Goal: Communication & Community: Answer question/provide support

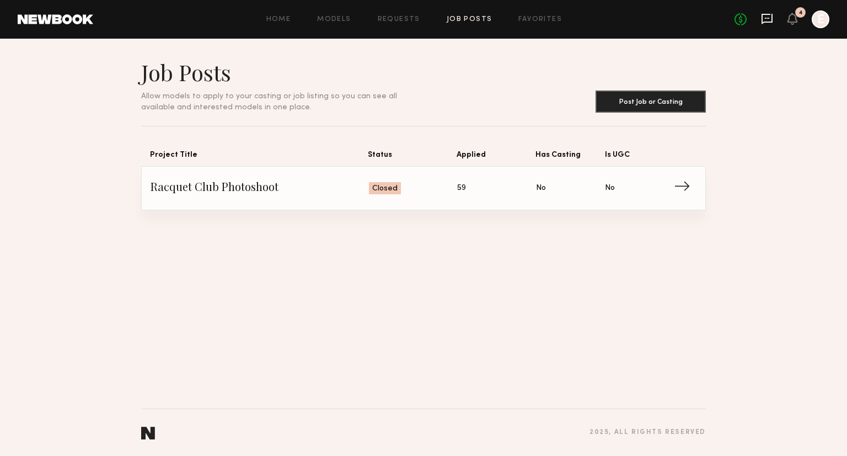
click at [762, 18] on icon at bounding box center [767, 19] width 11 height 10
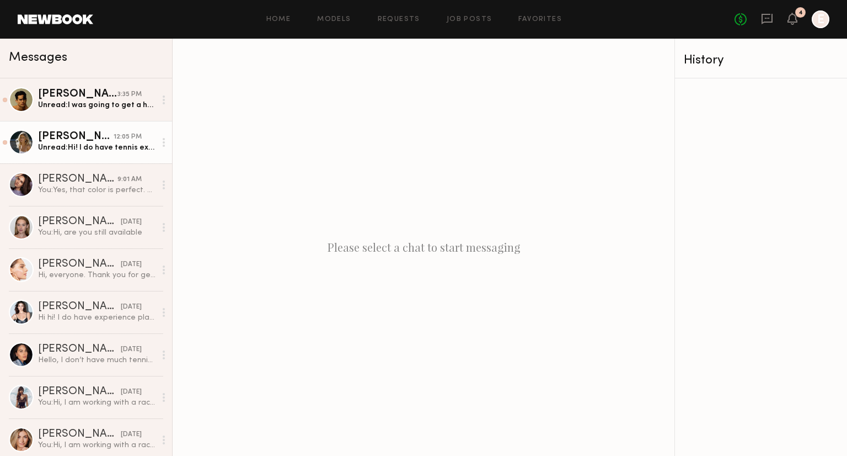
click at [119, 150] on div "Unread: Hi! I do have tennis experience but unfortunately I am unavailable that…" at bounding box center [96, 147] width 117 height 10
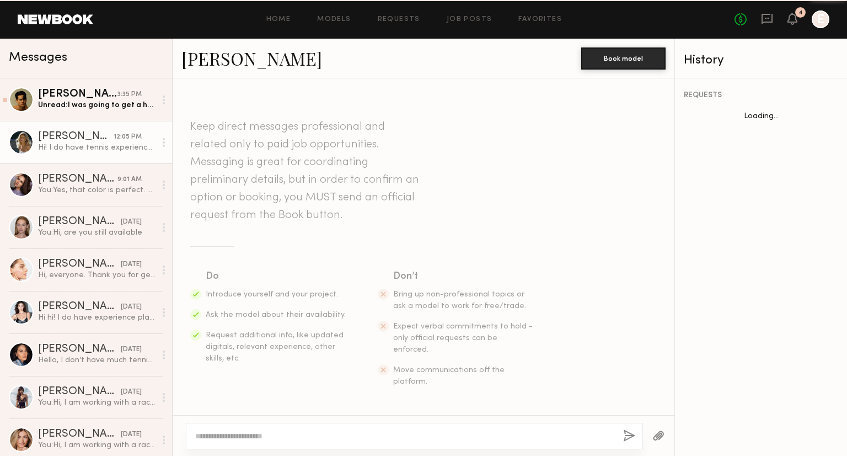
scroll to position [291, 0]
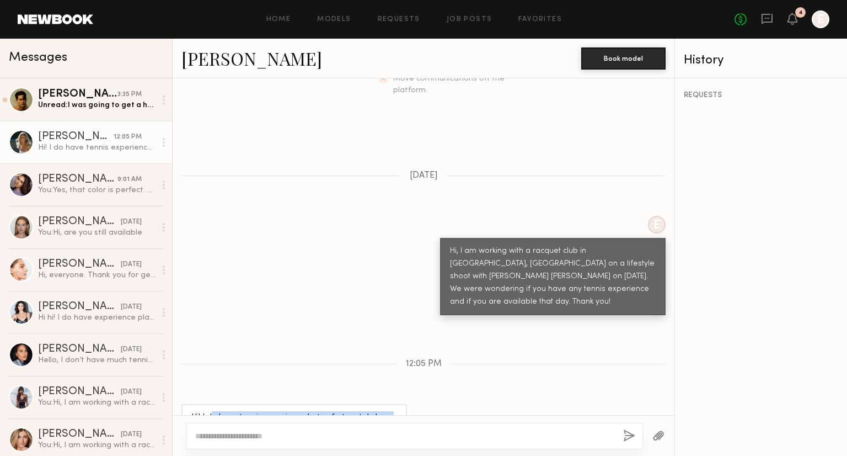
drag, startPoint x: 213, startPoint y: 371, endPoint x: 316, endPoint y: 400, distance: 106.5
click at [316, 404] on div "Hi! I do have tennis experience but unfortunately I am unavailable that day!" at bounding box center [294, 423] width 226 height 39
drag, startPoint x: 307, startPoint y: 395, endPoint x: 204, endPoint y: 376, distance: 104.9
click at [204, 411] on div "Hi! I do have tennis experience but unfortunately I am unavailable that day!" at bounding box center [294, 423] width 206 height 25
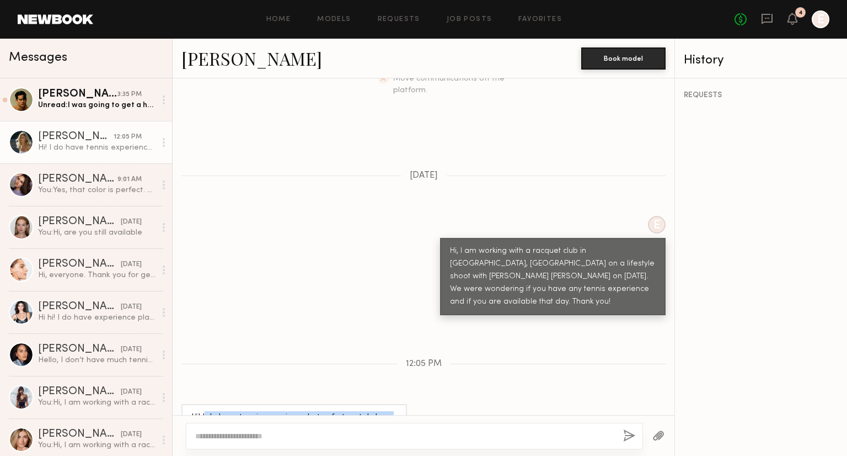
click at [204, 411] on div "Hi! I do have tennis experience but unfortunately I am unavailable that day!" at bounding box center [294, 423] width 206 height 25
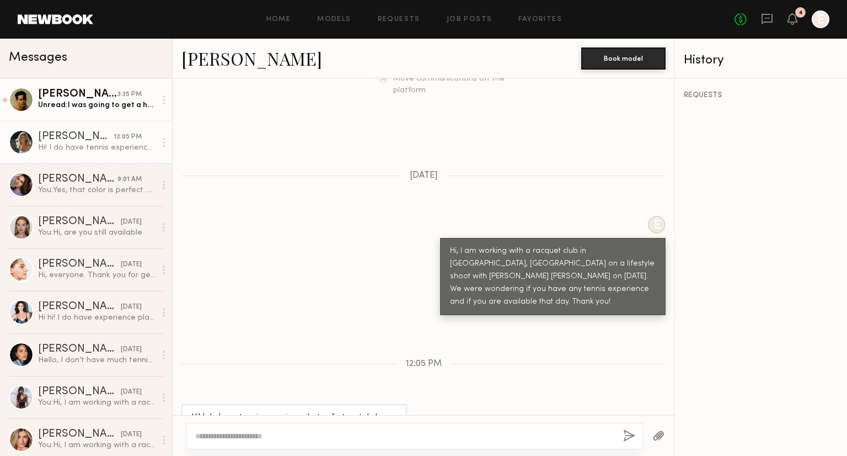
click at [81, 105] on div "Unread: I was going to get a hair cut before the shoot, just wanted to touch ba…" at bounding box center [96, 105] width 117 height 10
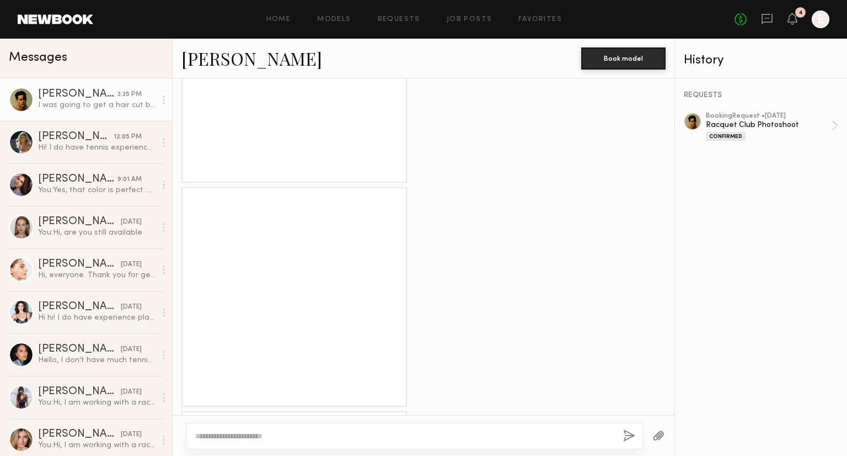
scroll to position [1278, 0]
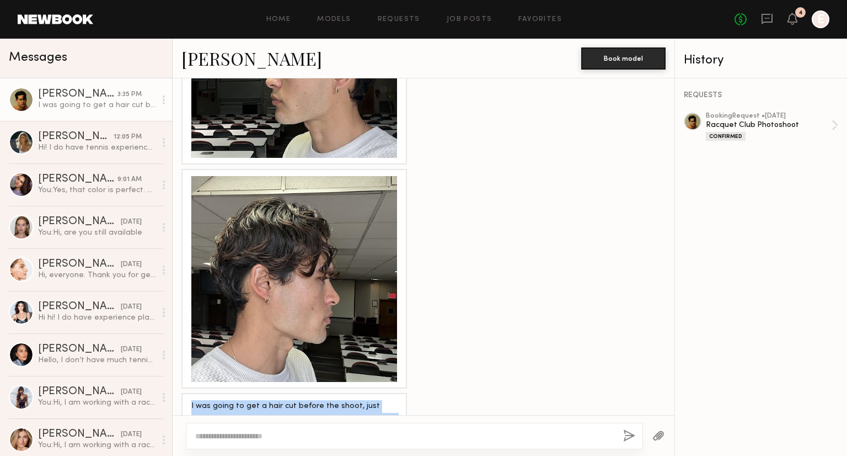
drag, startPoint x: 190, startPoint y: 365, endPoint x: 340, endPoint y: 392, distance: 152.4
click at [340, 393] on div "I was going to get a hair cut before the shoot, just wanted to touch base to se…" at bounding box center [294, 419] width 226 height 52
click at [340, 400] on div "I was going to get a hair cut before the shoot, just wanted to touch base to se…" at bounding box center [294, 419] width 206 height 38
drag, startPoint x: 316, startPoint y: 399, endPoint x: 185, endPoint y: 363, distance: 135.2
click at [185, 393] on div "I was going to get a hair cut before the shoot, just wanted to touch base to se…" at bounding box center [294, 419] width 226 height 52
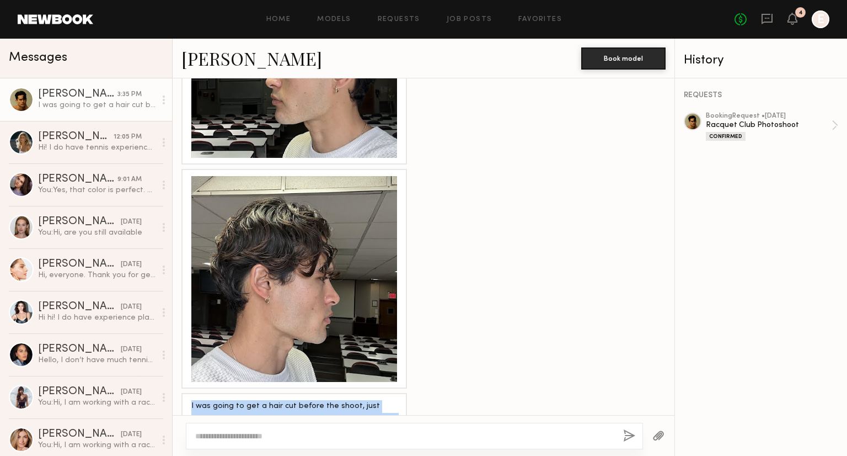
click at [185, 393] on div "I was going to get a hair cut before the shoot, just wanted to touch base to se…" at bounding box center [294, 419] width 226 height 52
drag, startPoint x: 190, startPoint y: 362, endPoint x: 336, endPoint y: 390, distance: 148.8
click at [336, 393] on div "I was going to get a hair cut before the shoot, just wanted to touch base to se…" at bounding box center [294, 419] width 226 height 52
click at [336, 400] on div "I was going to get a hair cut before the shoot, just wanted to touch base to se…" at bounding box center [294, 419] width 206 height 38
drag, startPoint x: 235, startPoint y: 388, endPoint x: 181, endPoint y: 357, distance: 62.3
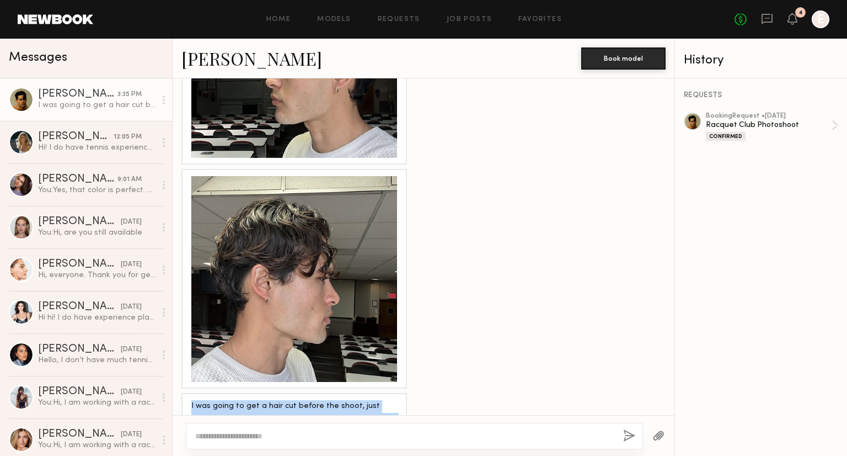
click at [181, 393] on div "I was going to get a hair cut before the shoot, just wanted to touch base to se…" at bounding box center [424, 419] width 502 height 52
click at [284, 432] on textarea at bounding box center [404, 435] width 419 height 11
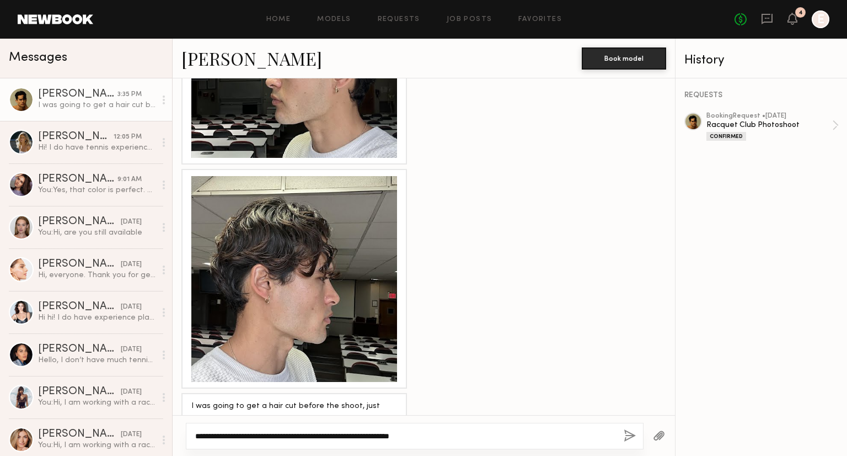
type textarea "**********"
click at [626, 440] on div "**********" at bounding box center [415, 436] width 458 height 26
drag, startPoint x: 417, startPoint y: 114, endPoint x: 679, endPoint y: 303, distance: 323.2
click at [706, 292] on div "REQUESTS booking Request • [DATE] Racquet Club Photoshoot Confirmed" at bounding box center [762, 266] width 172 height 377
click at [628, 439] on button "button" at bounding box center [630, 436] width 12 height 14
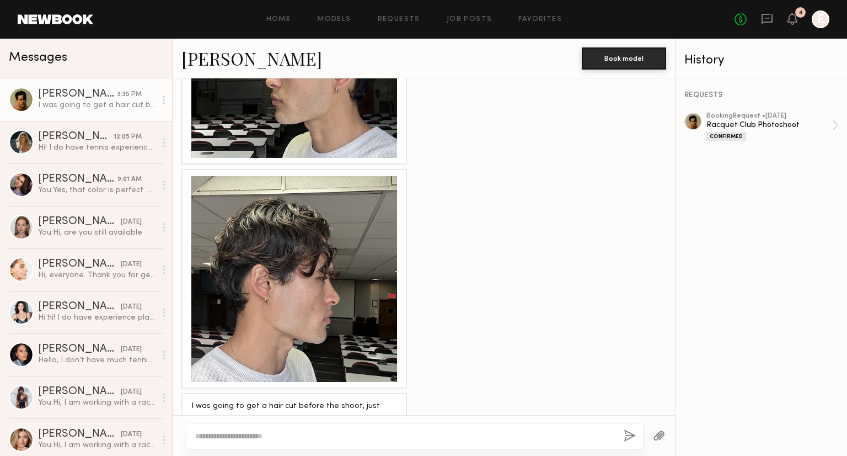
scroll to position [1407, 0]
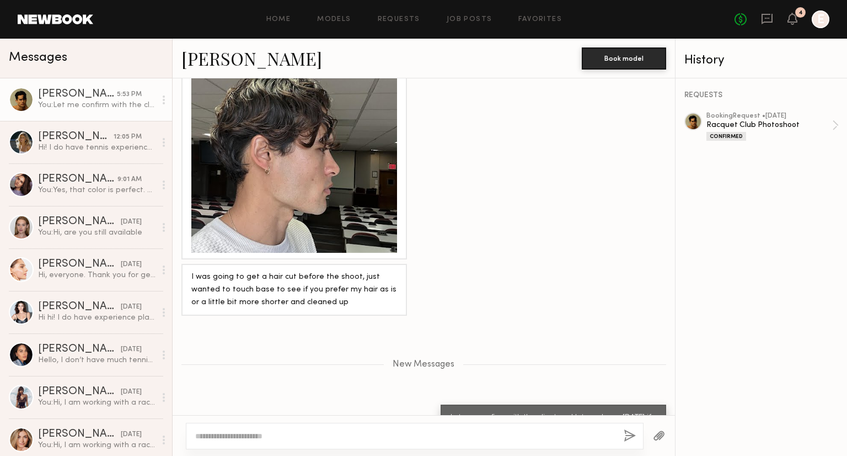
drag, startPoint x: 474, startPoint y: 376, endPoint x: 600, endPoint y: 389, distance: 125.9
click at [600, 412] on div "Let me confirm with the client and let you know [DATE] if thats okay" at bounding box center [554, 424] width 206 height 25
click at [602, 264] on div "I was going to get a hair cut before the shoot, just wanted to touch base to se…" at bounding box center [424, 290] width 503 height 52
